Goal: Task Accomplishment & Management: Use online tool/utility

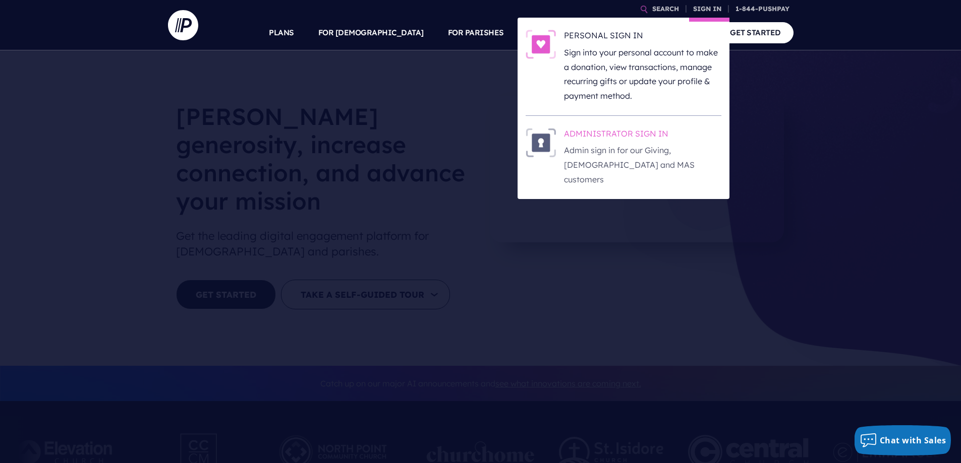
click at [627, 138] on h6 "ADMINISTRATOR SIGN IN" at bounding box center [642, 135] width 157 height 15
click at [639, 136] on h6 "ADMINISTRATOR SIGN IN" at bounding box center [642, 135] width 157 height 15
click at [603, 135] on h6 "ADMINISTRATOR SIGN IN" at bounding box center [642, 135] width 157 height 15
